Goal: Information Seeking & Learning: Find specific fact

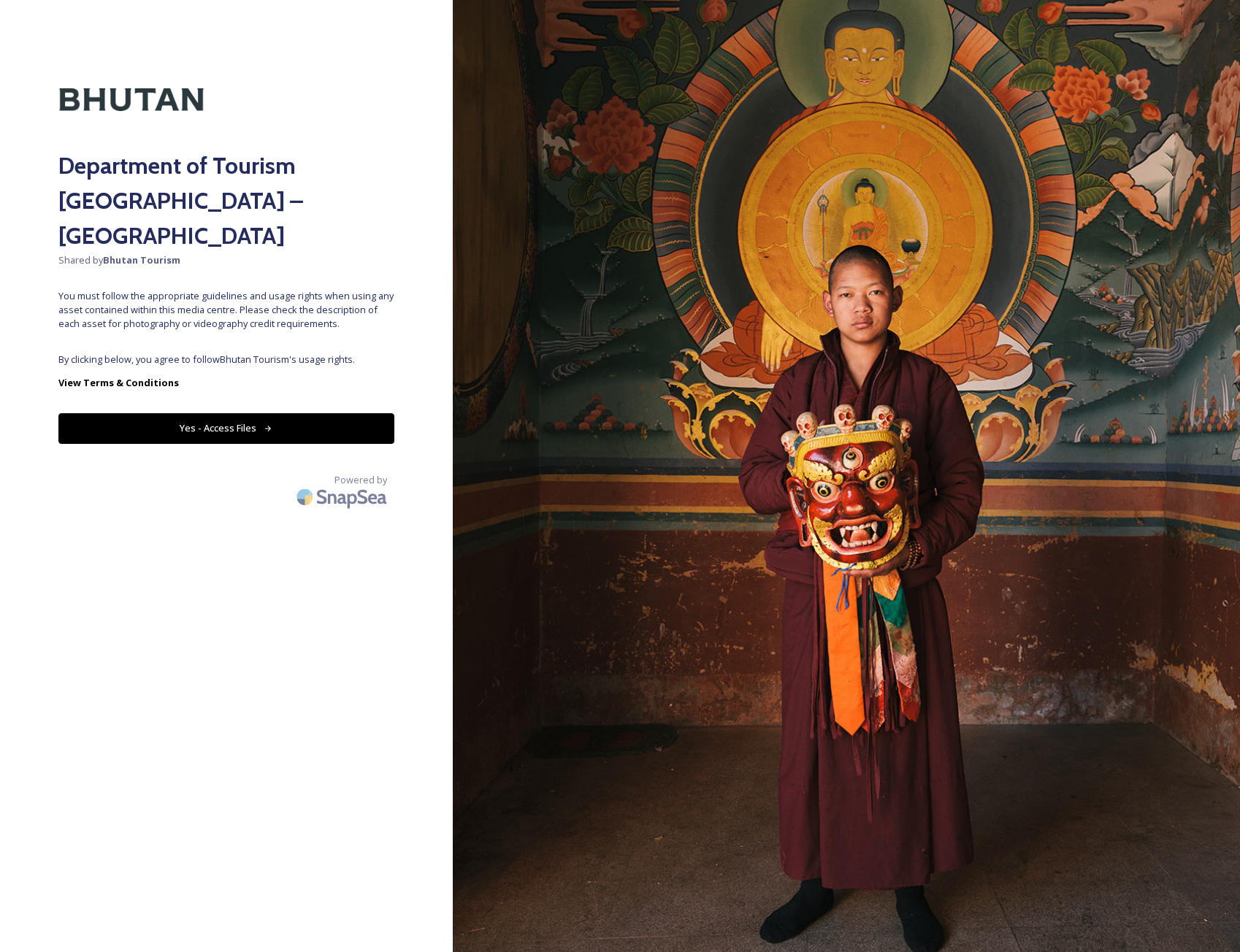
click at [268, 425] on icon at bounding box center [268, 429] width 10 height 10
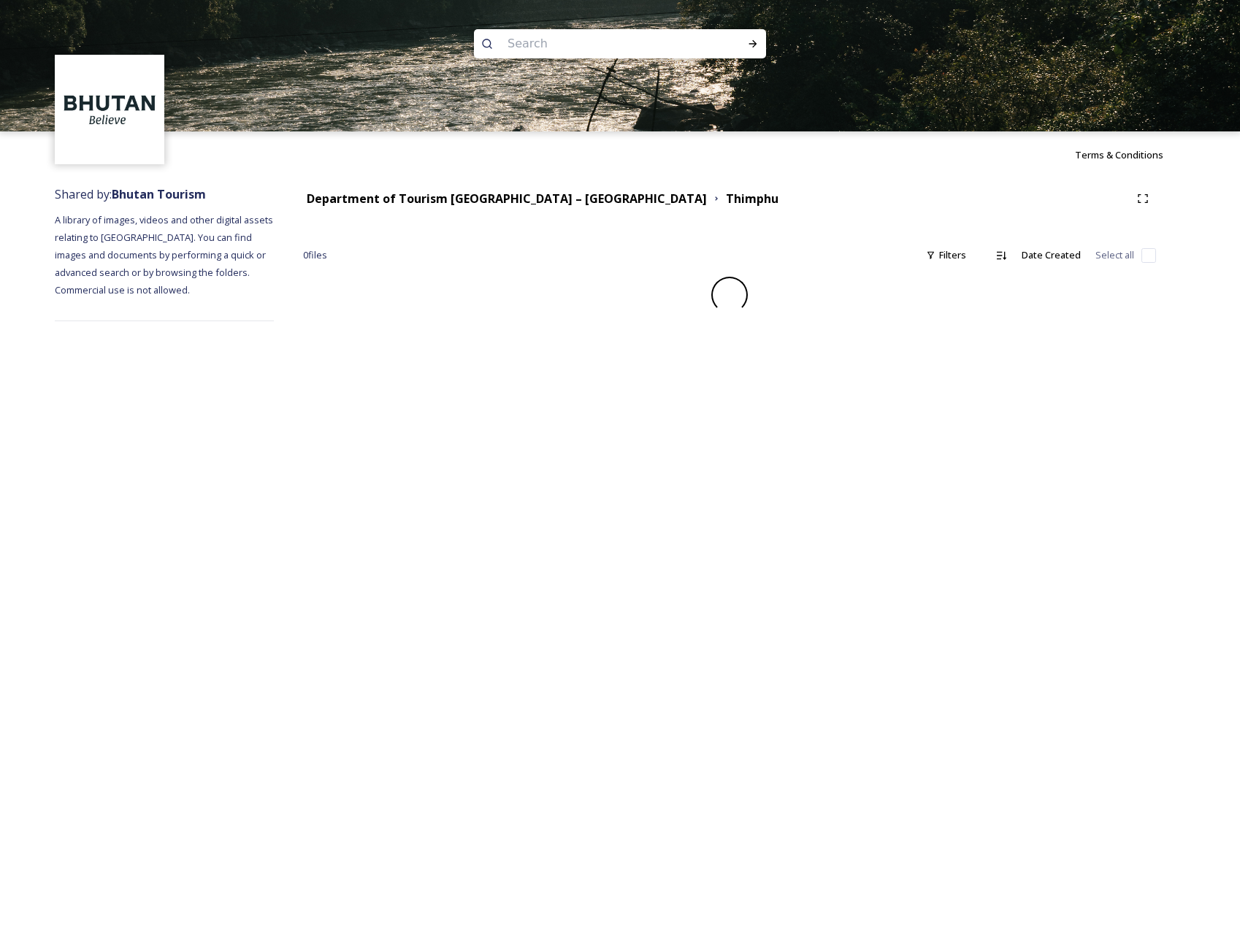
click at [541, 49] on input at bounding box center [600, 44] width 200 height 32
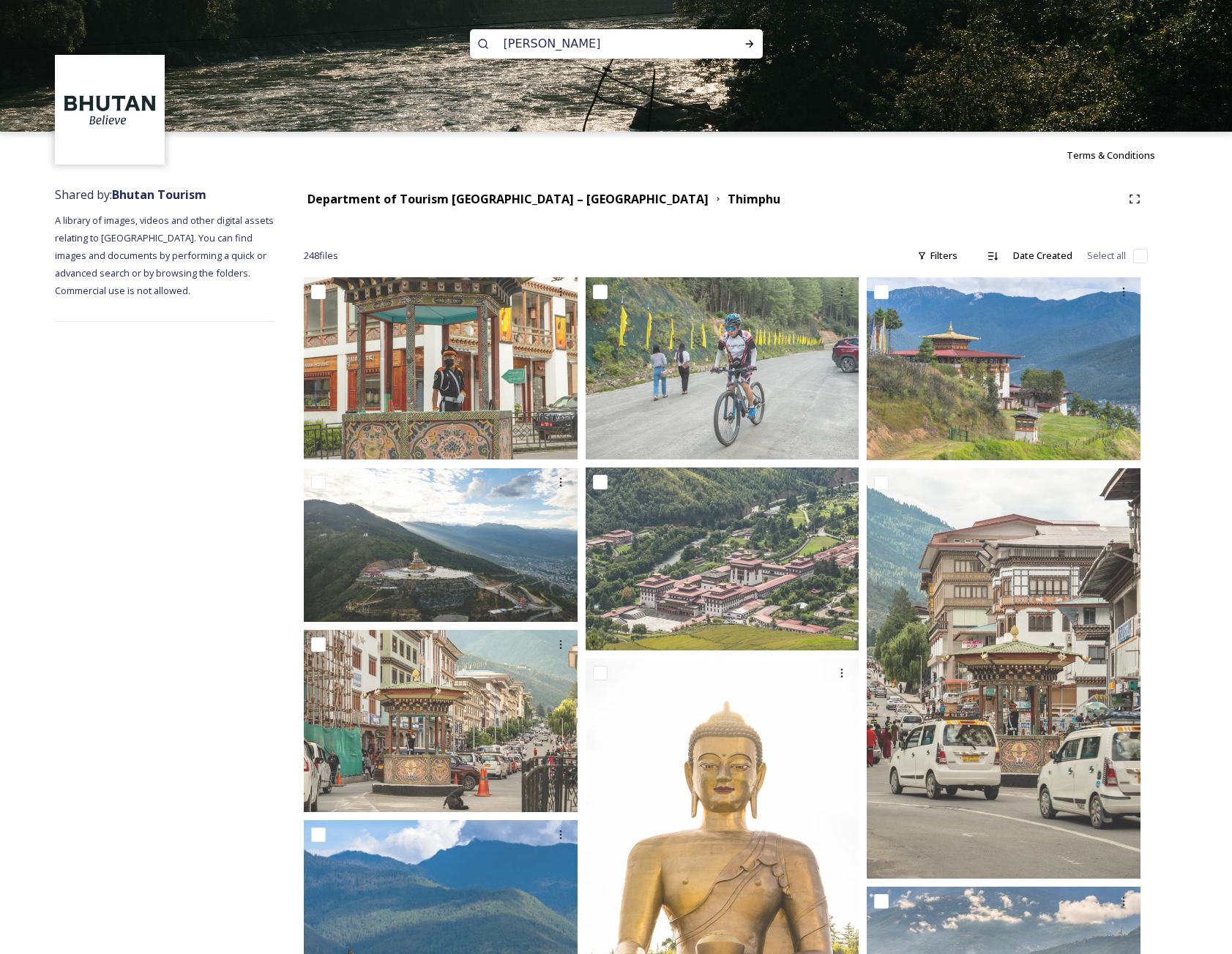
type input "archery"
click at [748, 49] on div "Run Search" at bounding box center [750, 44] width 27 height 27
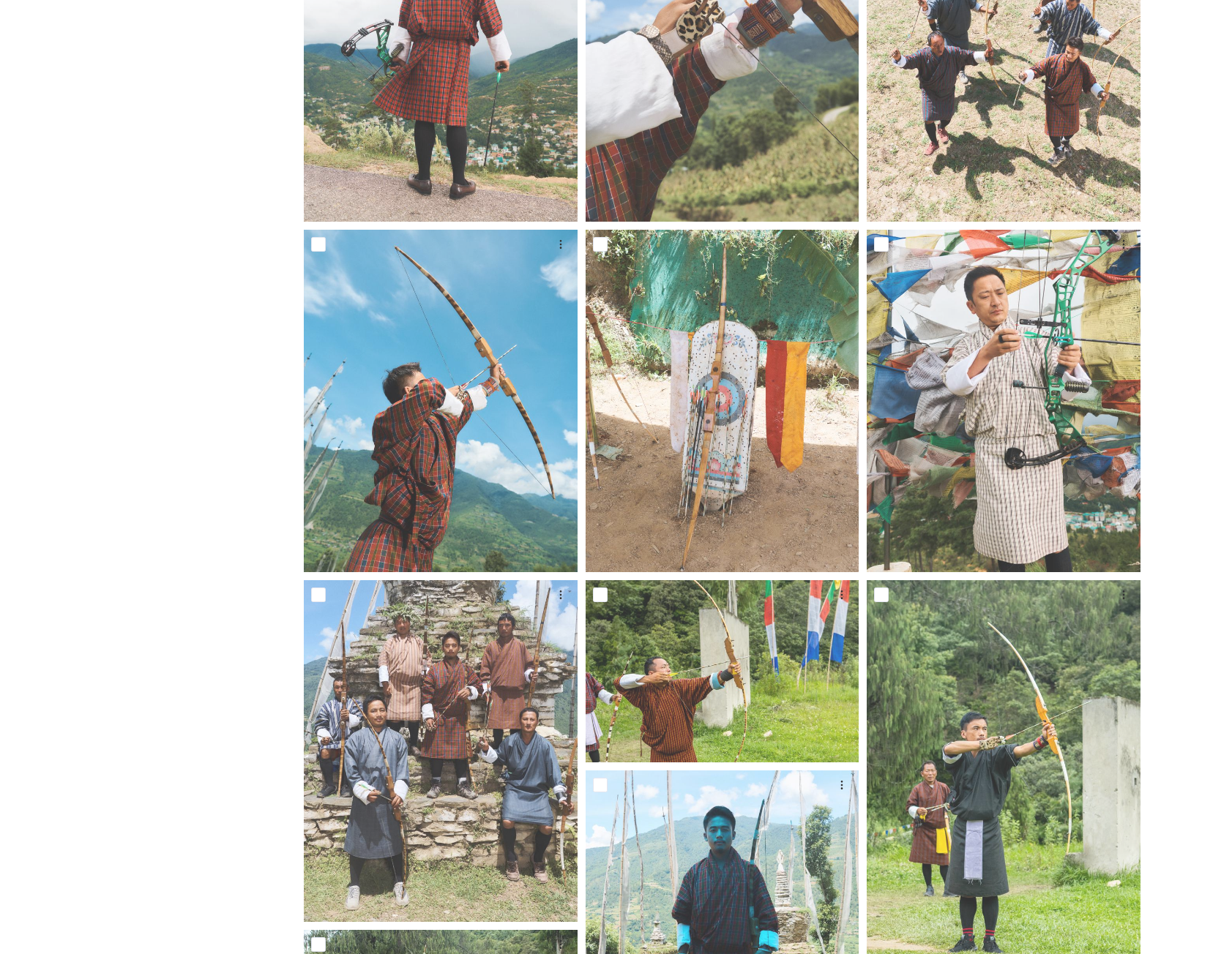
scroll to position [805, 0]
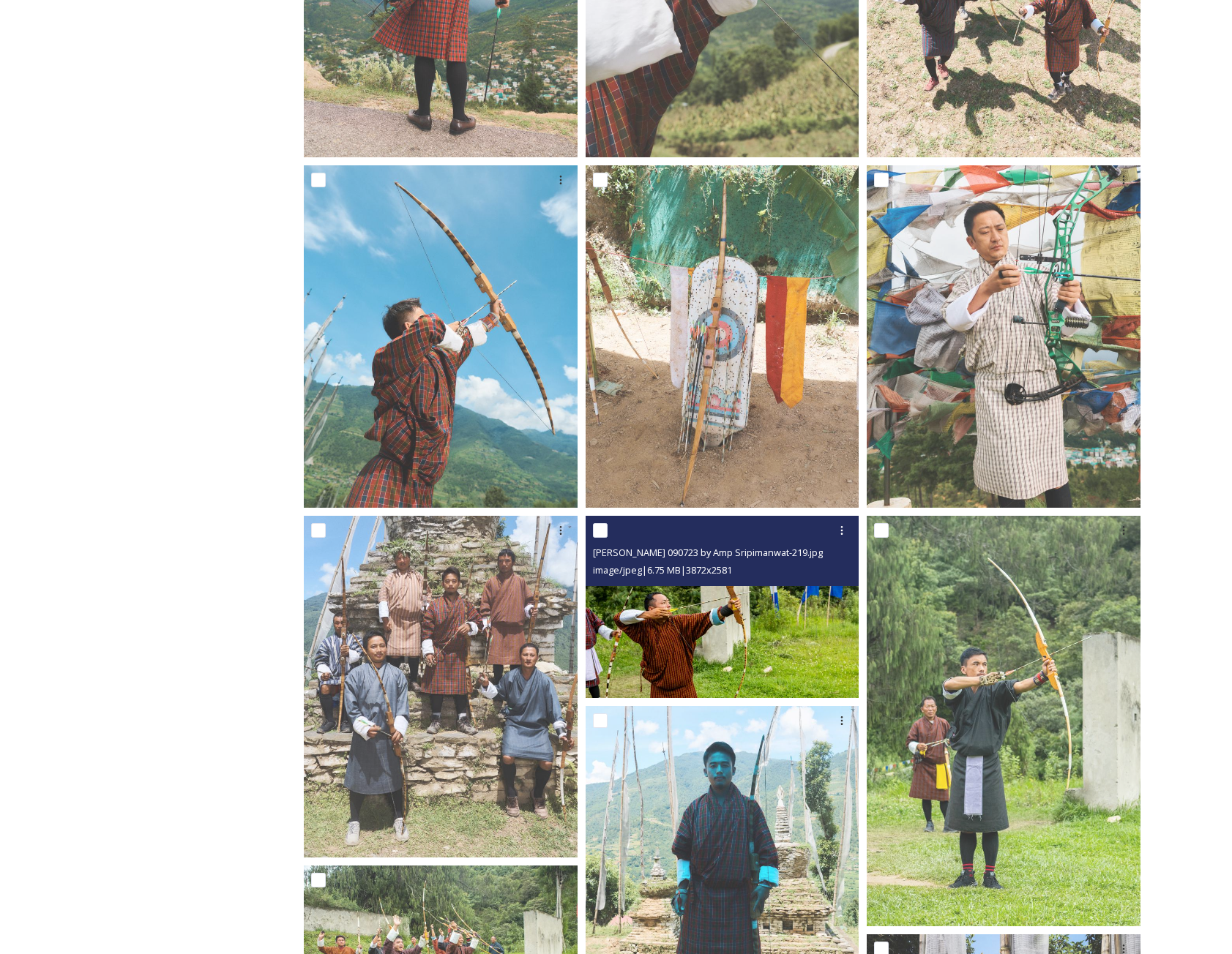
click at [610, 532] on div at bounding box center [724, 531] width 262 height 27
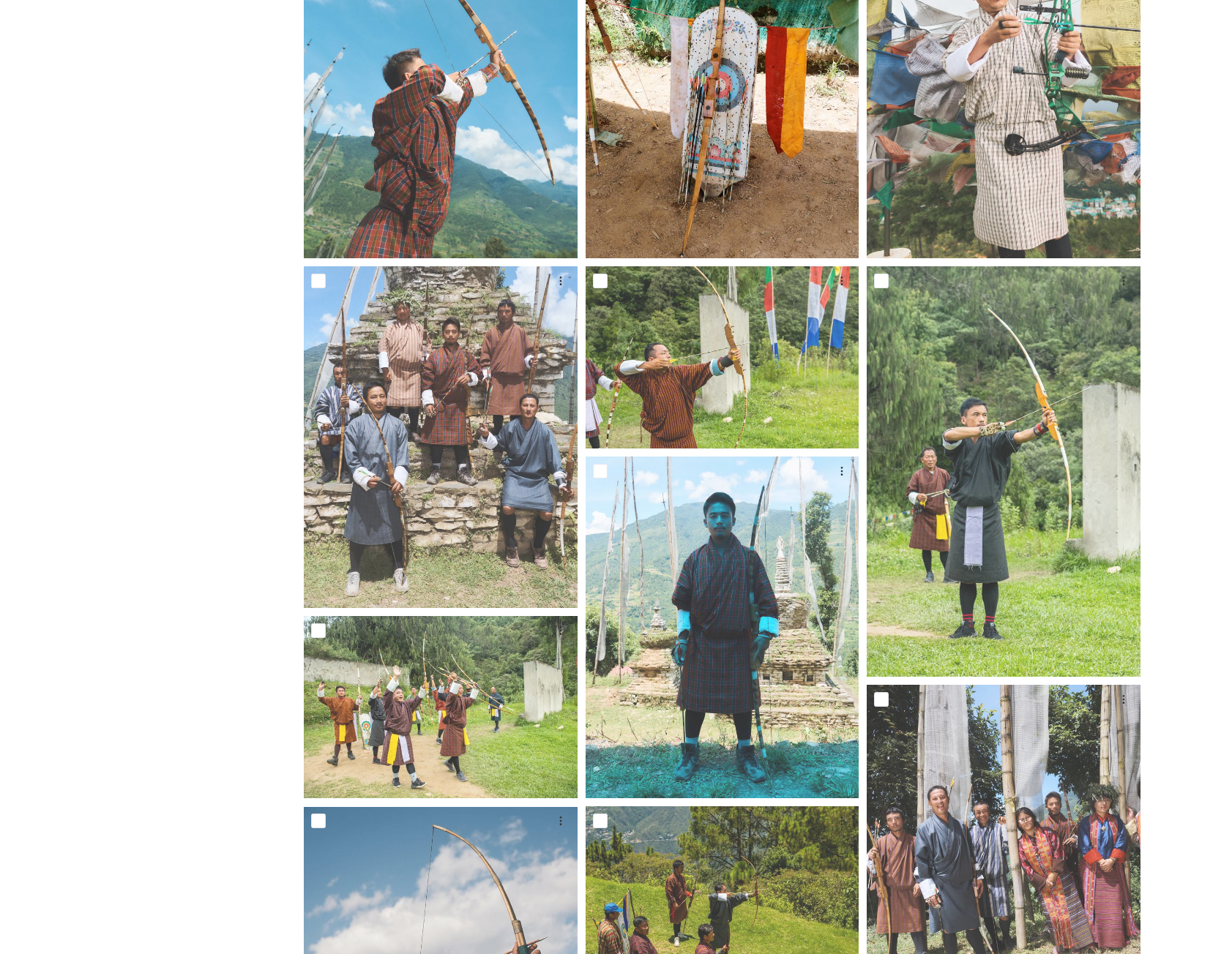
scroll to position [1128, 0]
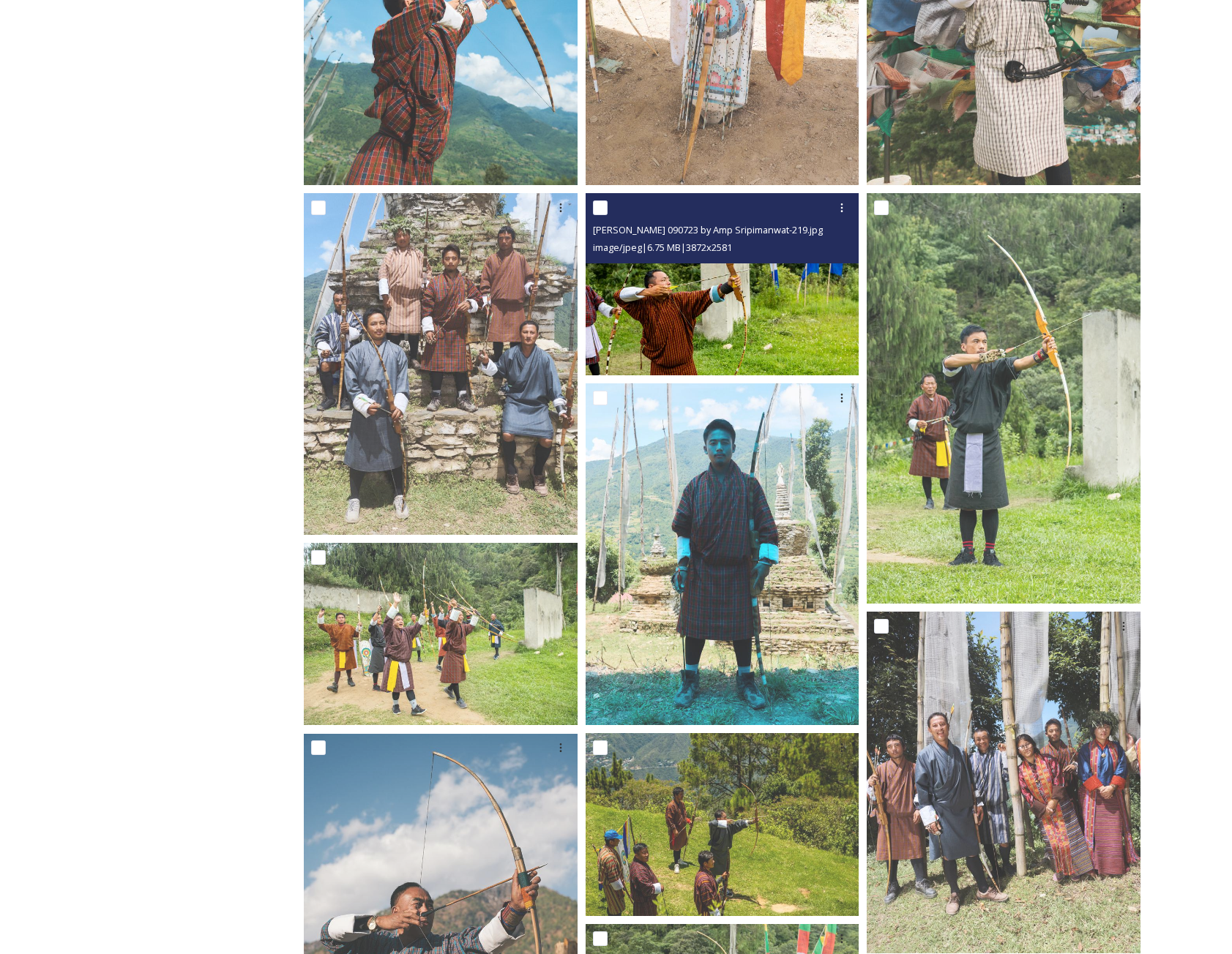
drag, startPoint x: 714, startPoint y: 257, endPoint x: 621, endPoint y: 231, distance: 96.6
click at [621, 231] on span "Trashi Yangtse 090723 by Amp Sripimanwat-219.jpg" at bounding box center [708, 230] width 230 height 13
click at [686, 270] on img at bounding box center [722, 285] width 274 height 183
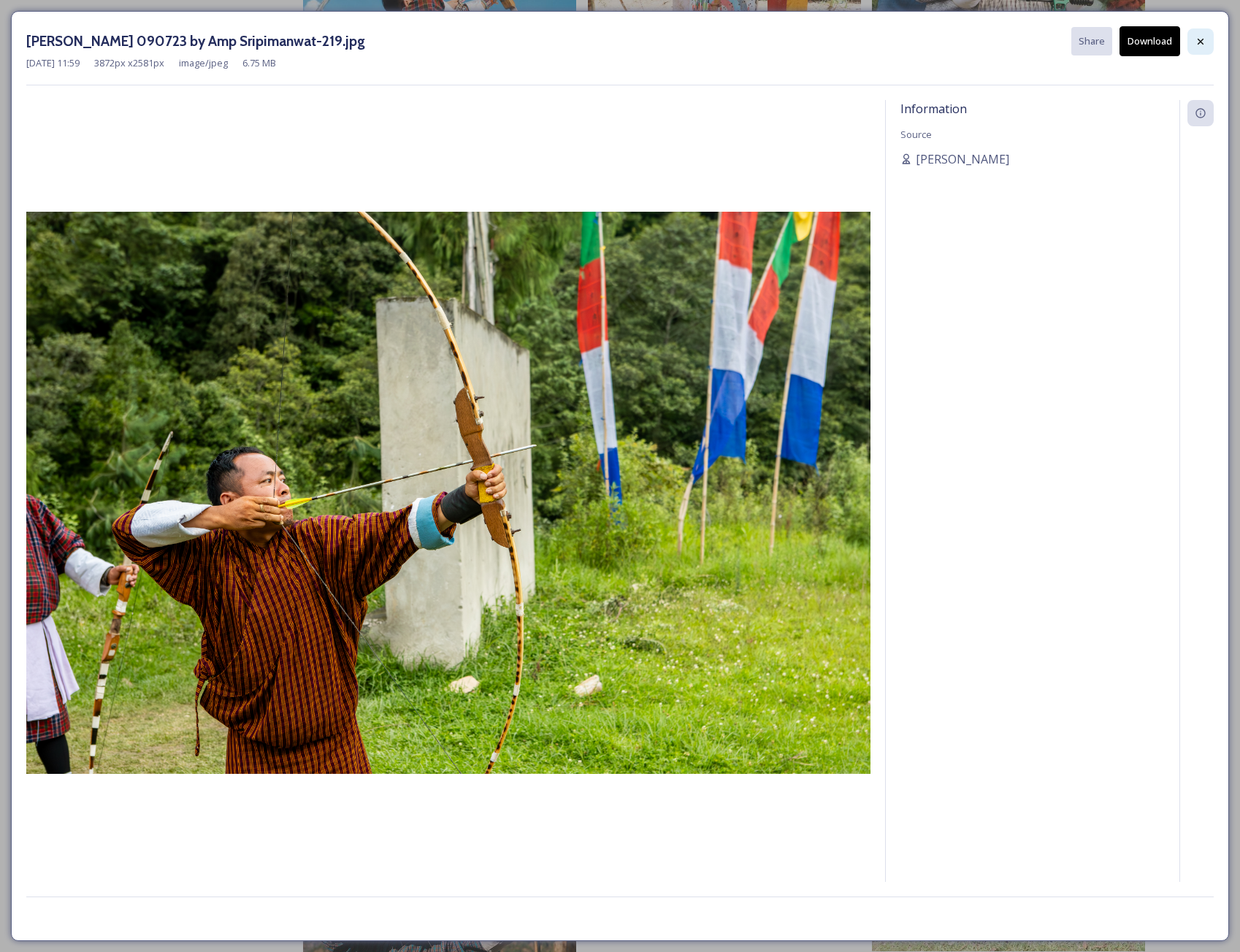
click at [1200, 40] on icon at bounding box center [1201, 42] width 12 height 12
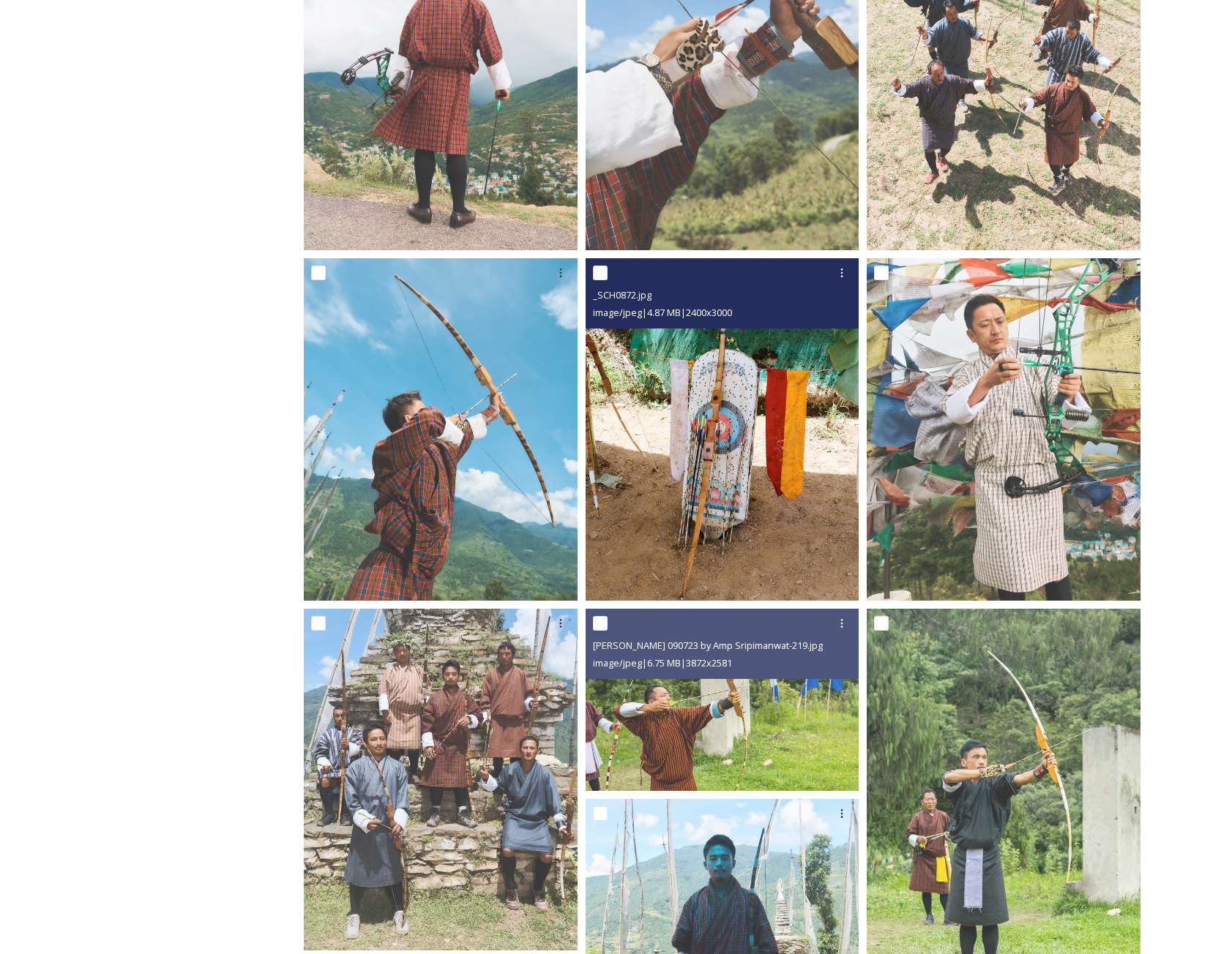
scroll to position [689, 0]
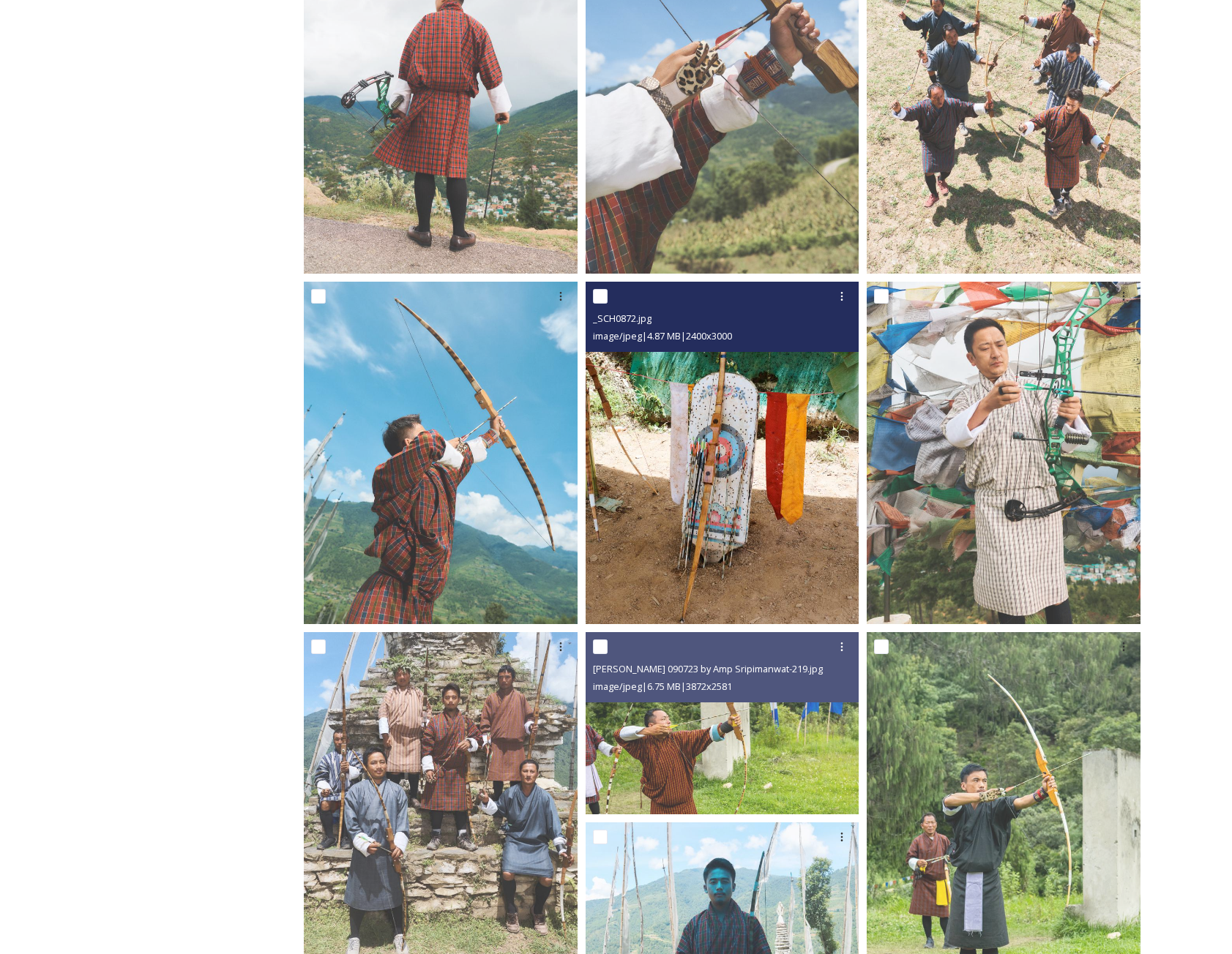
click at [785, 470] on img at bounding box center [722, 453] width 274 height 343
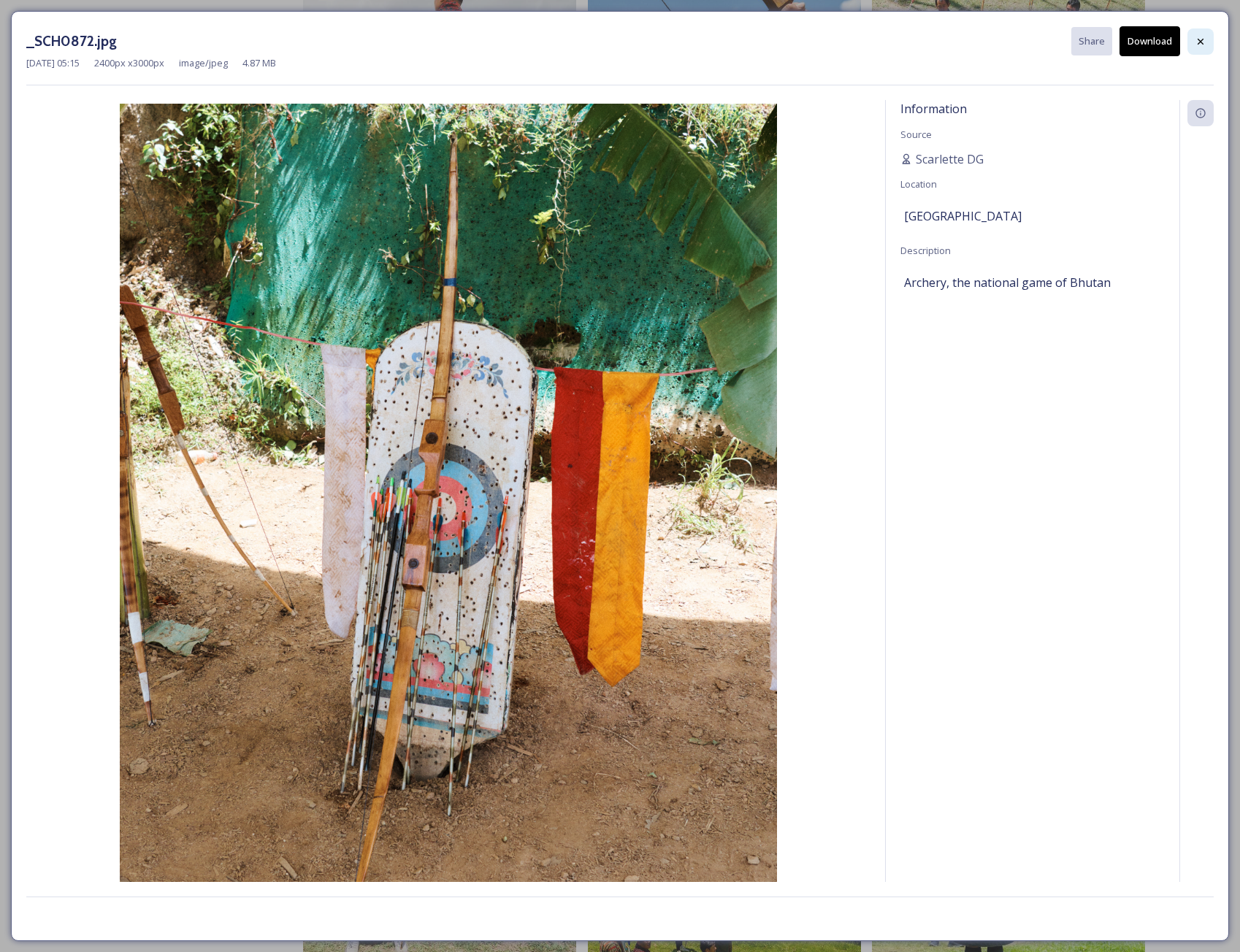
click at [1198, 40] on icon at bounding box center [1201, 42] width 12 height 12
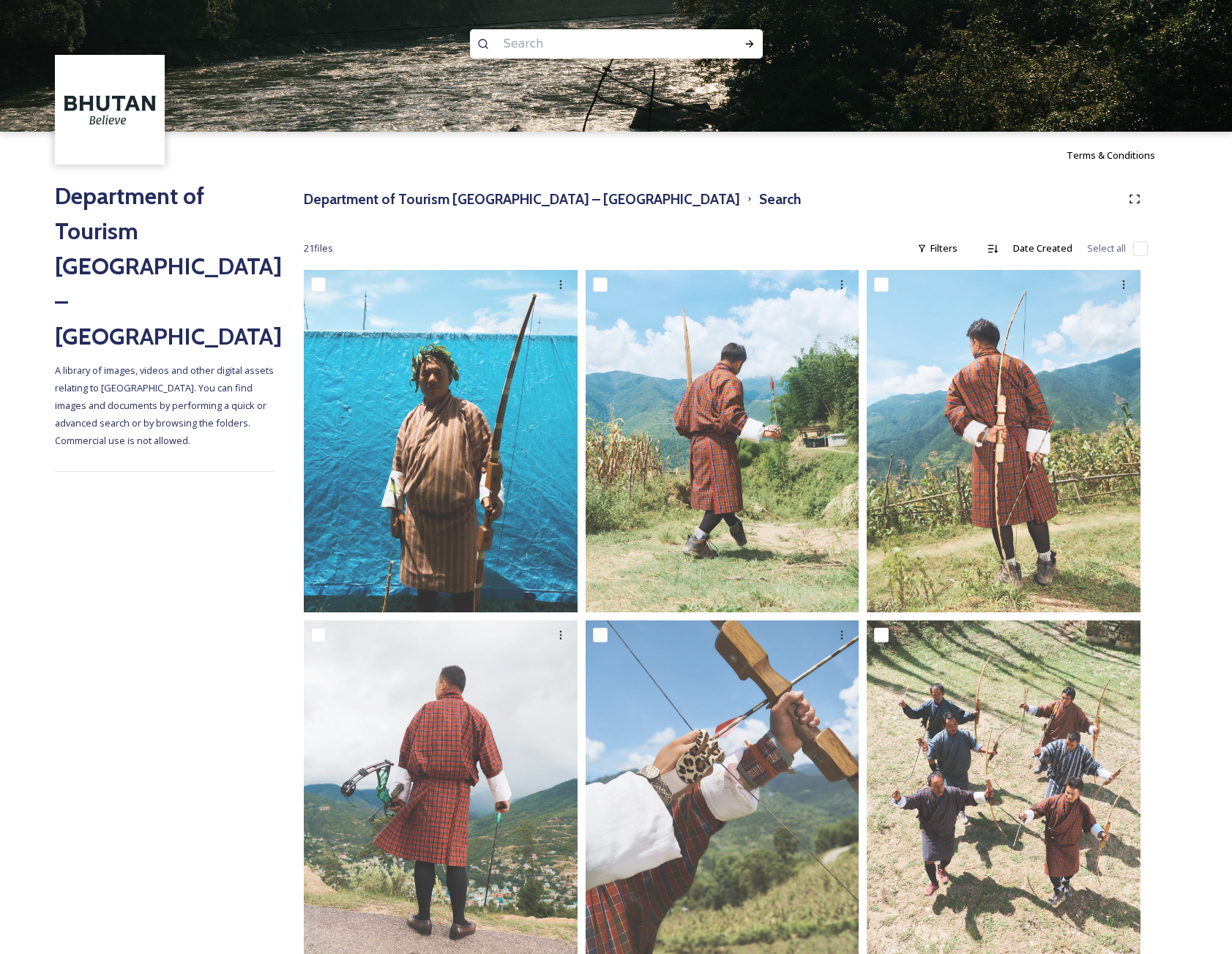
click at [527, 36] on input at bounding box center [596, 44] width 201 height 32
type input "hot stone"
click at [748, 43] on icon at bounding box center [749, 44] width 12 height 12
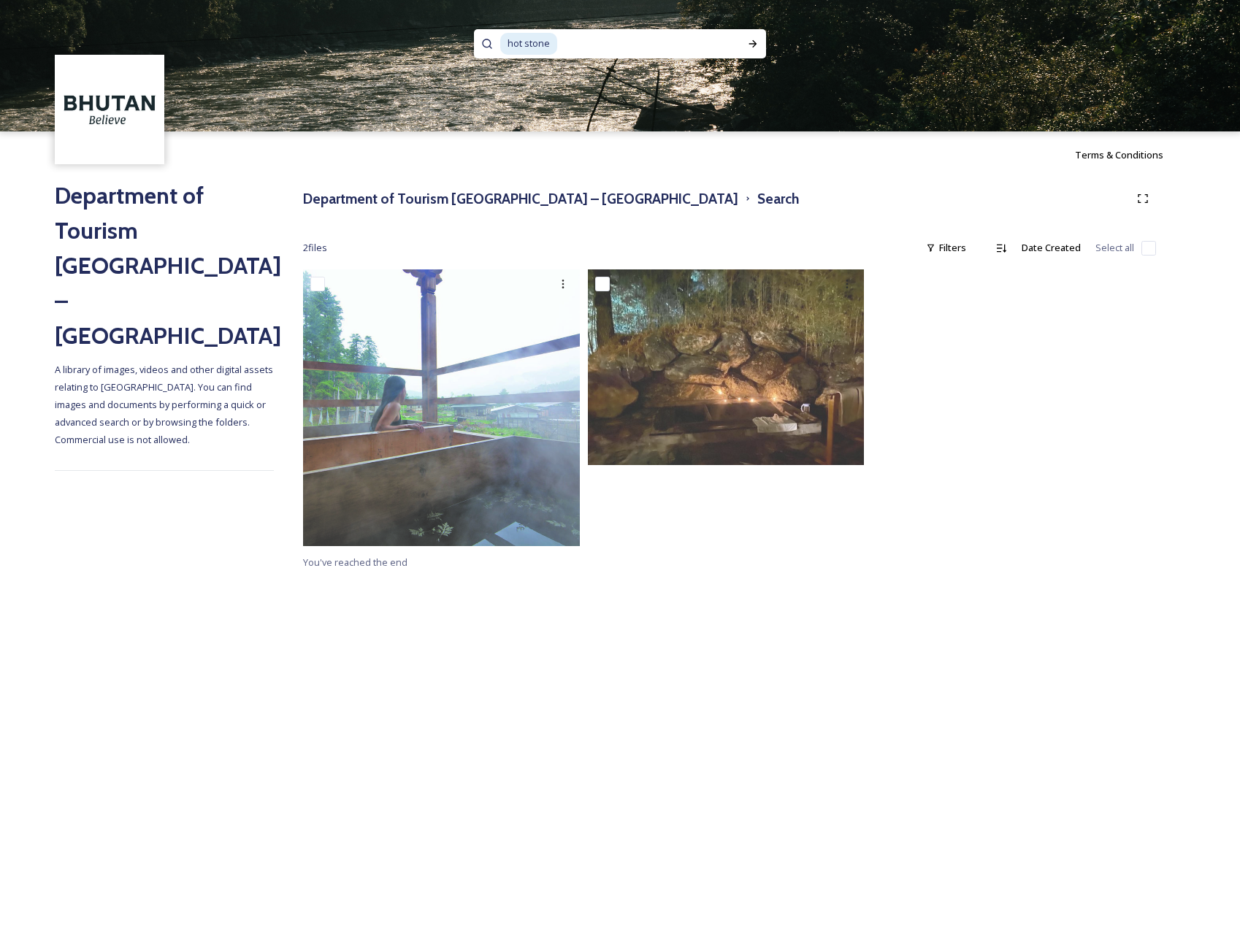
click at [578, 49] on input at bounding box center [644, 44] width 171 height 32
type input "hot sarchery"
click at [548, 49] on span "hot sarchery" at bounding box center [535, 43] width 69 height 21
click at [568, 46] on span "hot sarchery" at bounding box center [535, 43] width 69 height 21
click at [573, 46] on input at bounding box center [653, 44] width 165 height 32
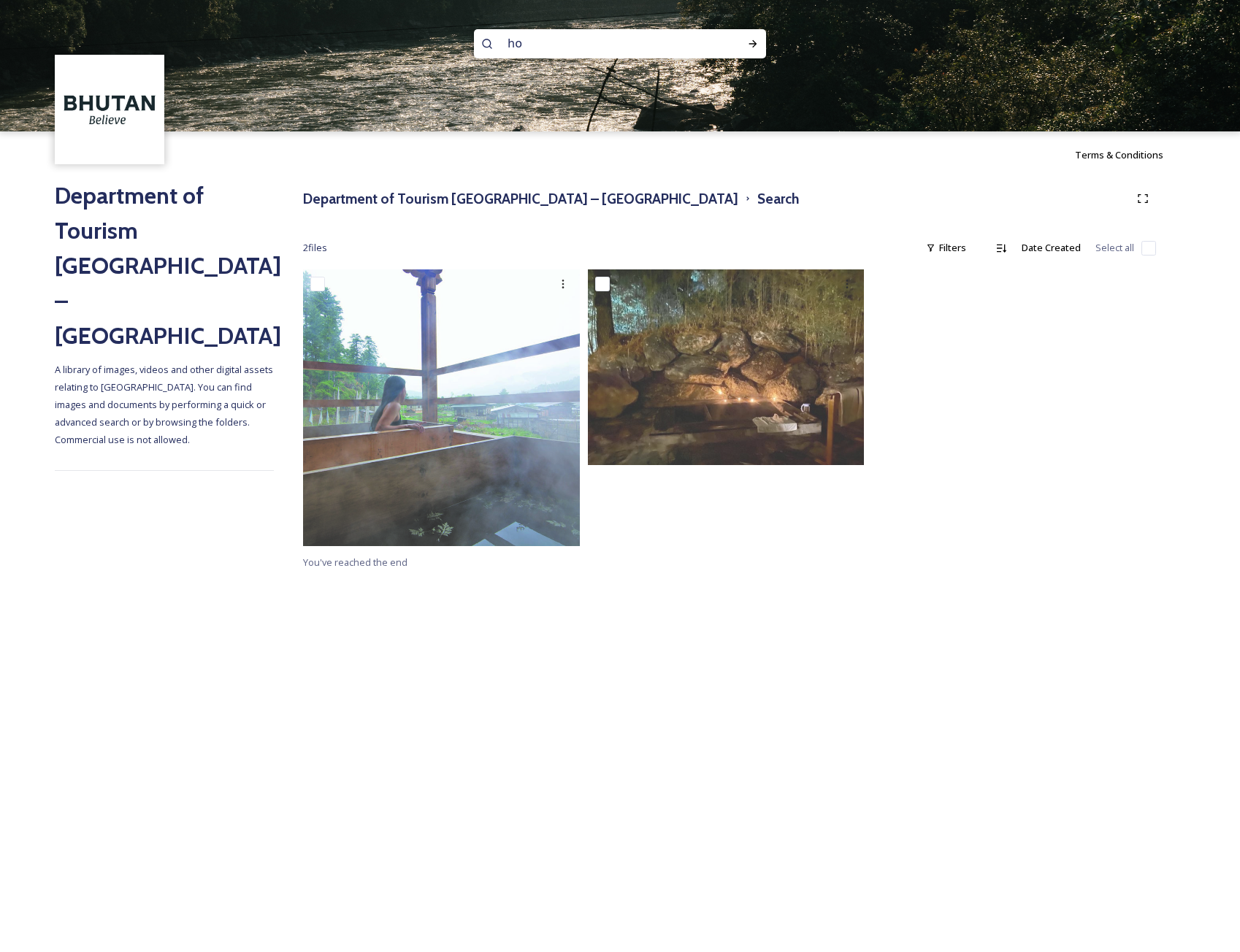
type input "h"
type input "archery"
click at [753, 44] on icon at bounding box center [753, 44] width 8 height 7
